Goal: Task Accomplishment & Management: Use online tool/utility

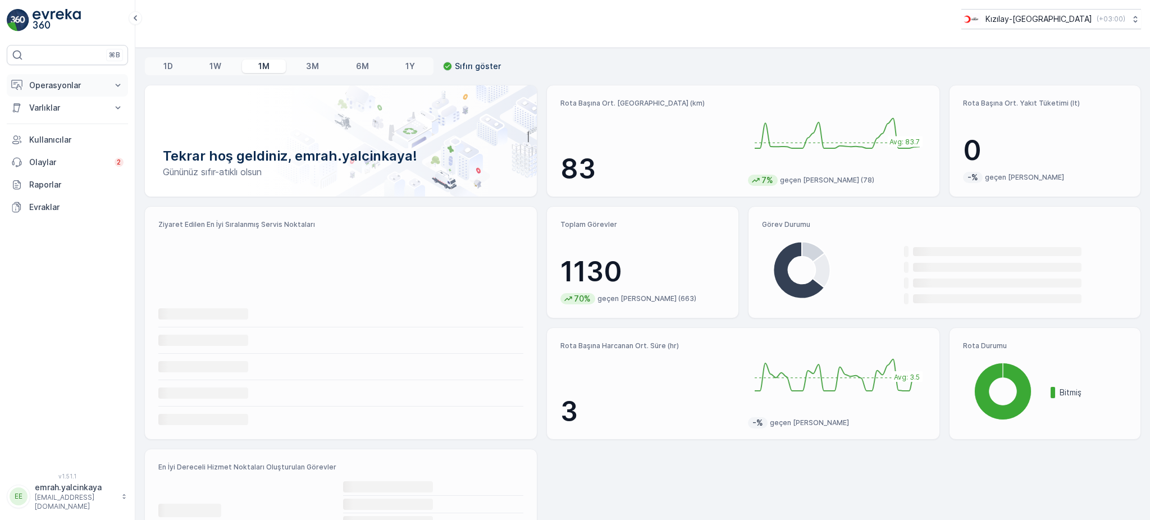
click at [65, 81] on p "Operasyonlar" at bounding box center [67, 85] width 76 height 11
click at [81, 135] on p "Rotalar & Görevler" at bounding box center [64, 135] width 70 height 11
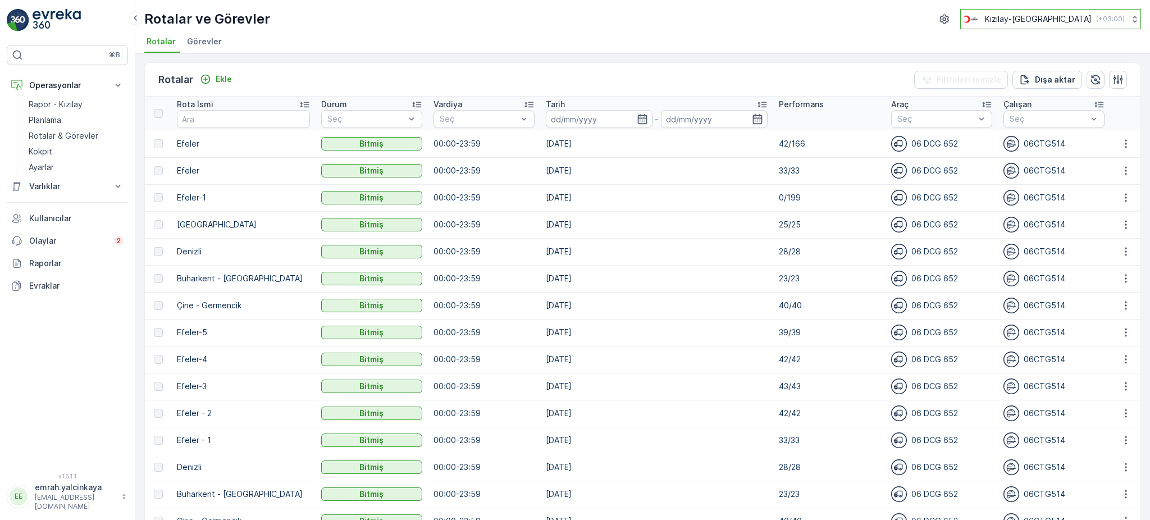
click at [1066, 18] on p "Kızılay-[GEOGRAPHIC_DATA]" at bounding box center [1038, 18] width 107 height 11
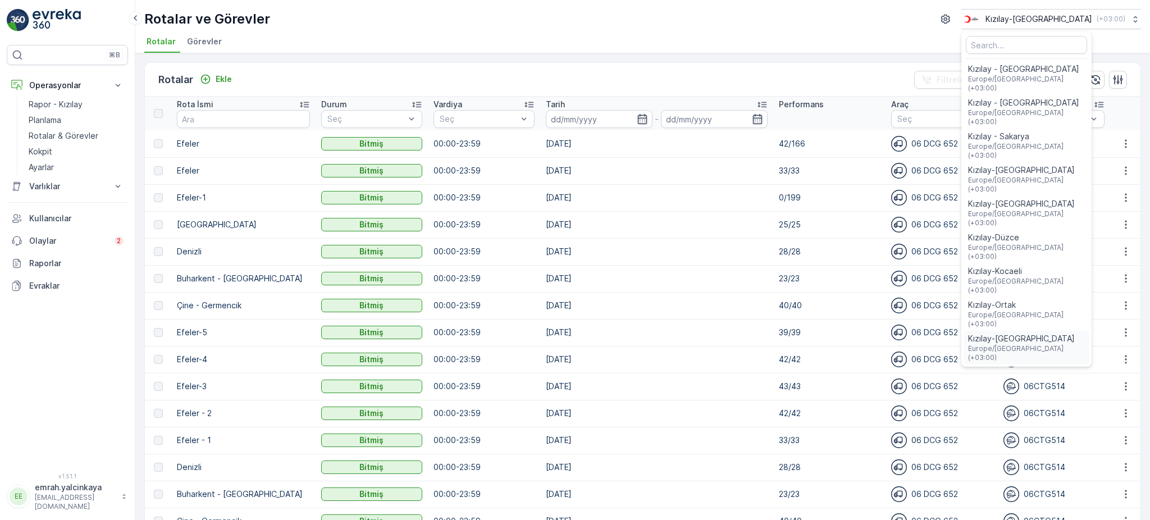
click at [1084, 333] on span "Kızılay-[GEOGRAPHIC_DATA]" at bounding box center [1026, 338] width 117 height 11
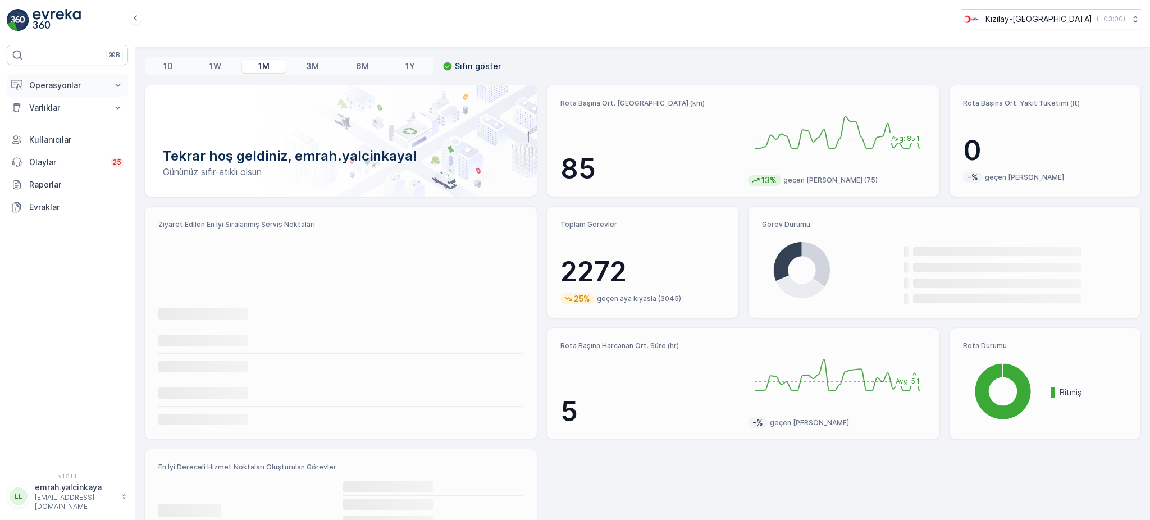
click at [58, 88] on p "Operasyonlar" at bounding box center [67, 85] width 76 height 11
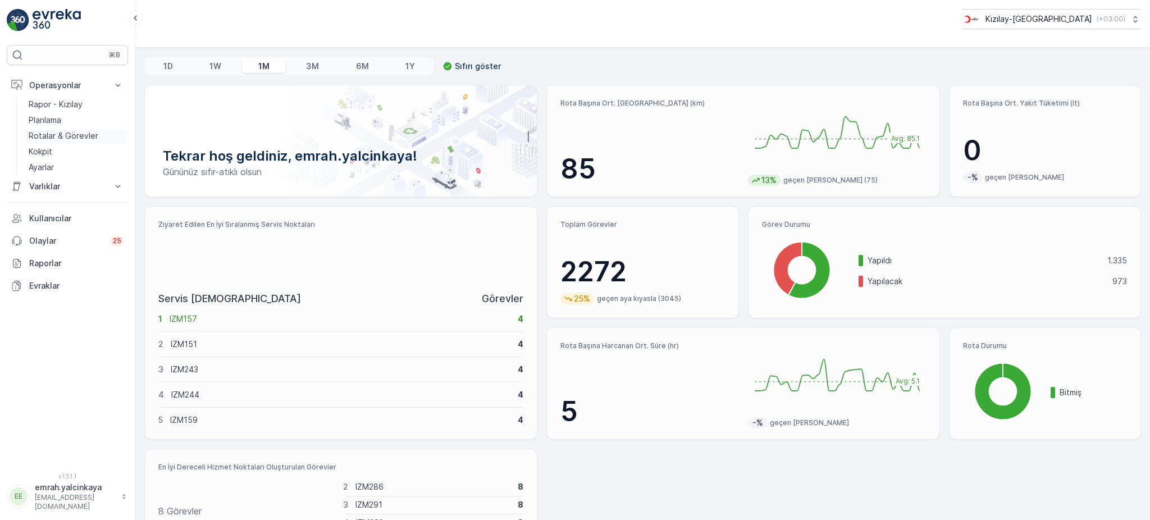
click at [70, 138] on p "Rotalar & Görevler" at bounding box center [64, 135] width 70 height 11
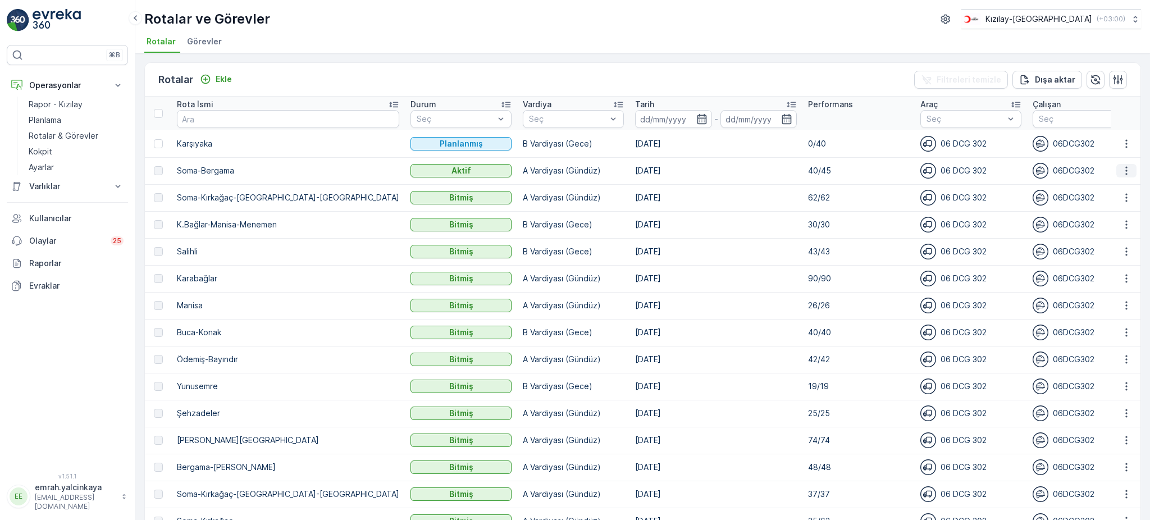
click at [1125, 172] on icon "button" at bounding box center [1125, 170] width 11 height 11
click at [1124, 184] on span "Daha fazla ayrıntı görün" at bounding box center [1099, 186] width 89 height 11
click at [1125, 144] on icon "button" at bounding box center [1125, 143] width 11 height 11
click at [1125, 160] on span "Daha fazla ayrıntı görün" at bounding box center [1099, 159] width 89 height 11
click at [908, 17] on div "Rotalar ve Görevler Kızılay-[GEOGRAPHIC_DATA] ( +03:00 )" at bounding box center [642, 19] width 996 height 20
